Goal: Information Seeking & Learning: Learn about a topic

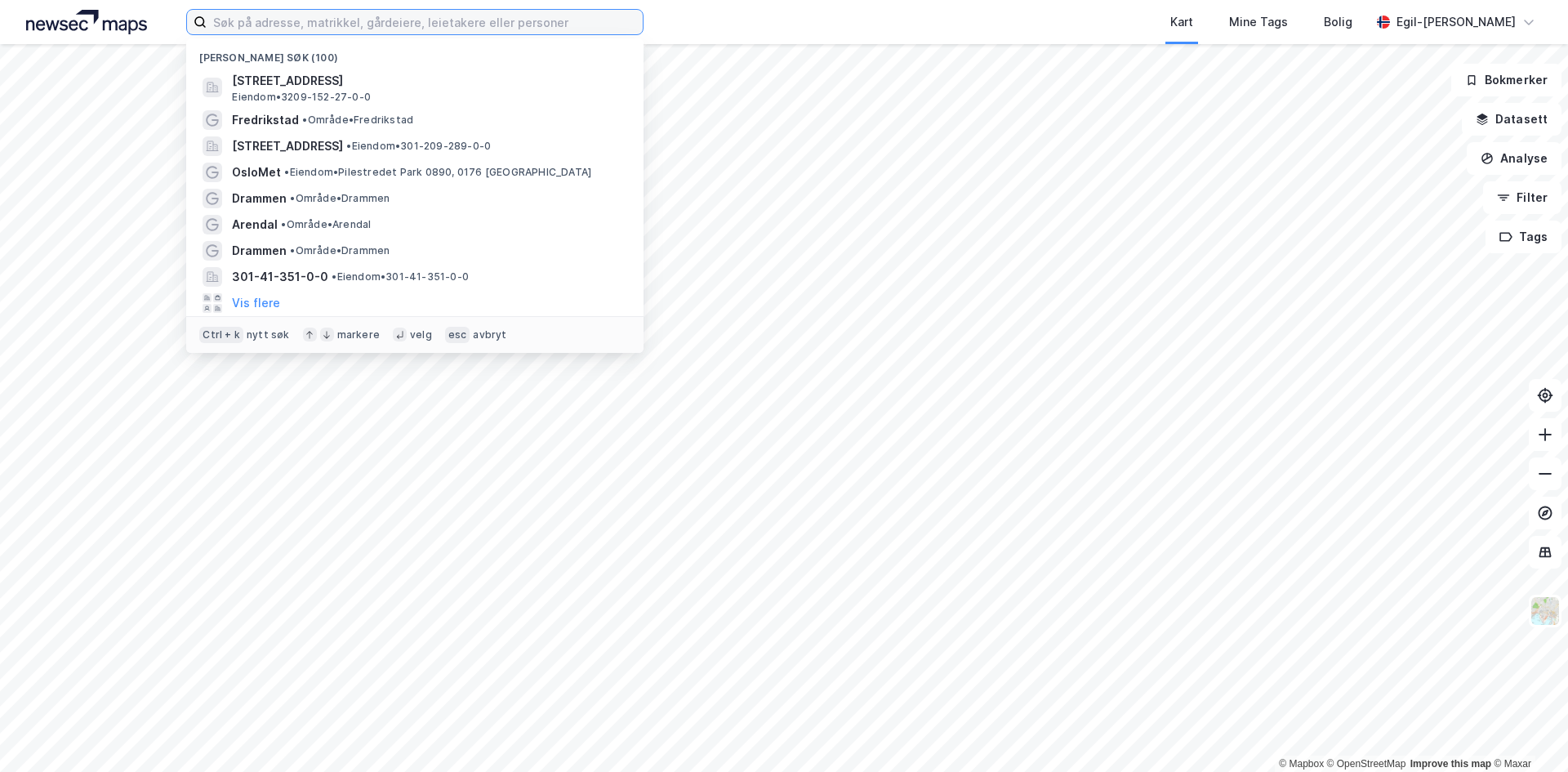
click at [256, 18] on input at bounding box center [424, 22] width 436 height 25
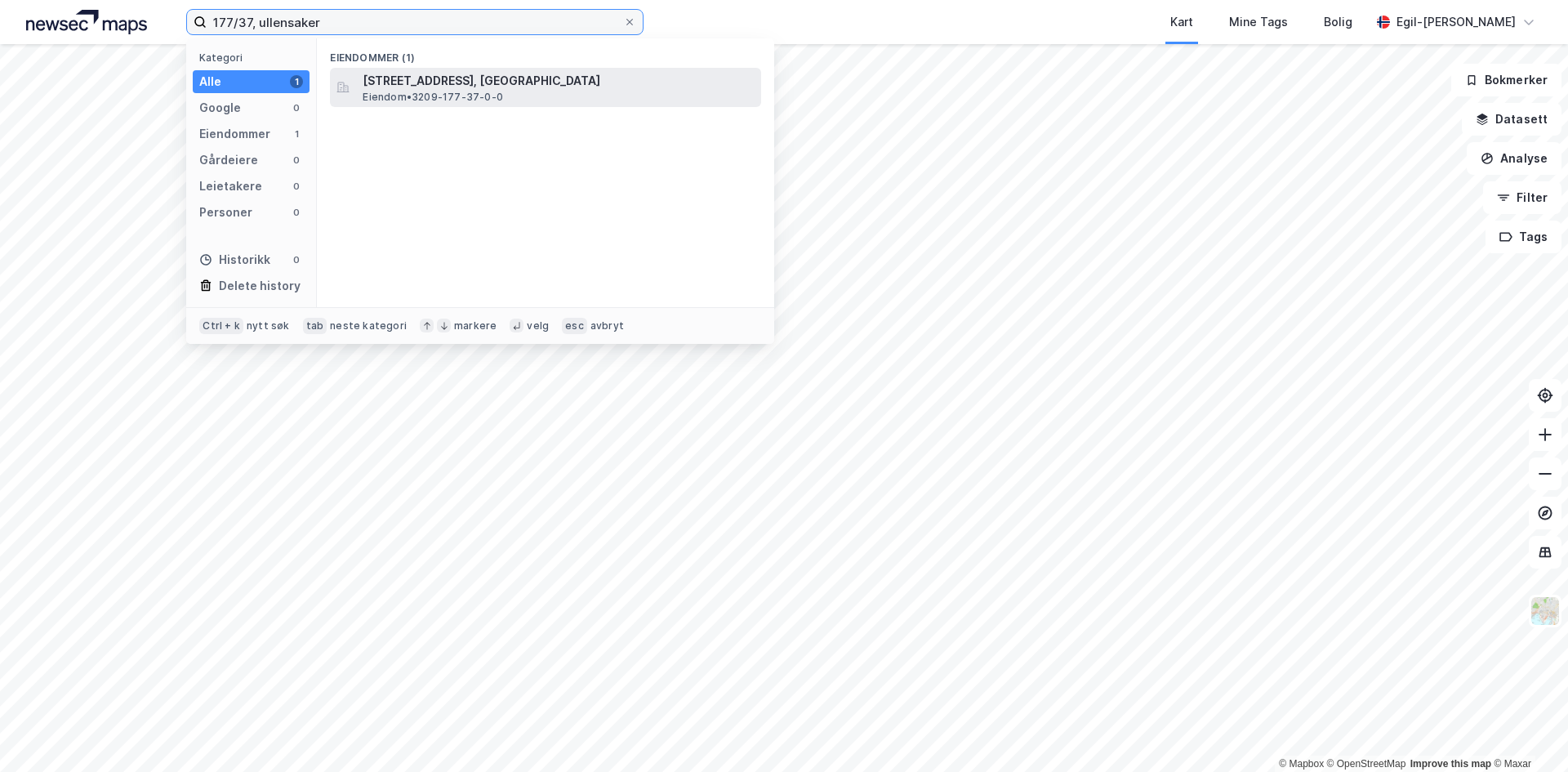
type input "177/37, ullensaker"
click at [452, 82] on span "[STREET_ADDRESS], [GEOGRAPHIC_DATA]" at bounding box center [558, 81] width 392 height 19
